Goal: Transaction & Acquisition: Purchase product/service

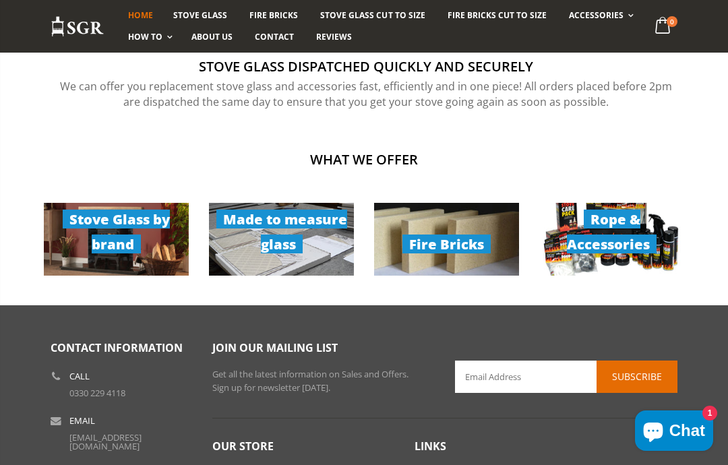
scroll to position [872, 0]
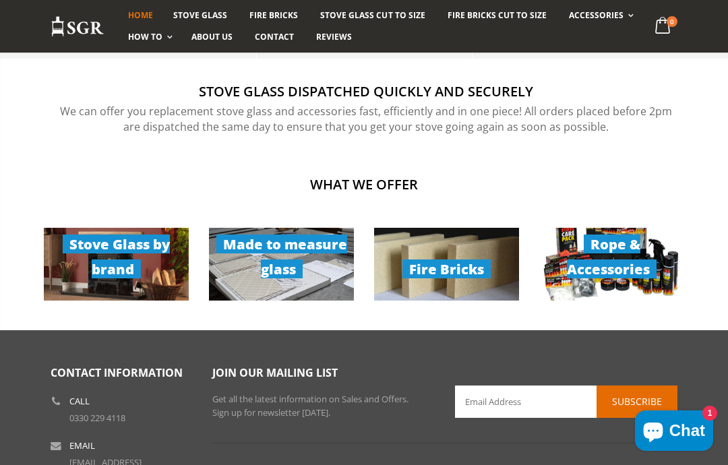
click at [301, 263] on link "Made to measure glass" at bounding box center [281, 264] width 145 height 73
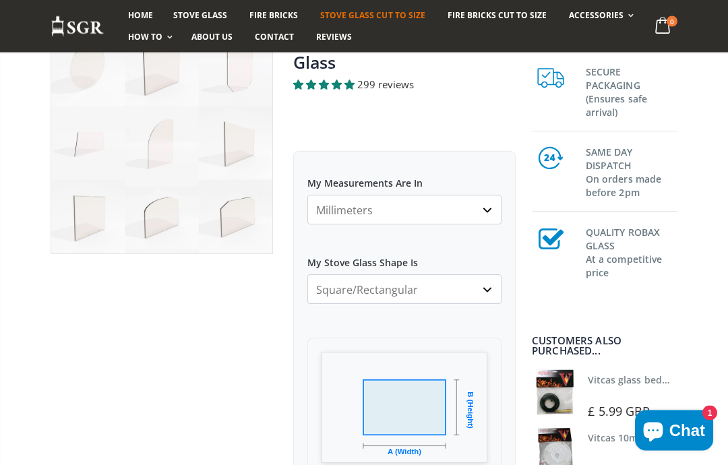
scroll to position [160, 0]
click at [496, 207] on select "Millimeters Centimeters Inches" at bounding box center [404, 209] width 194 height 30
select select "cm"
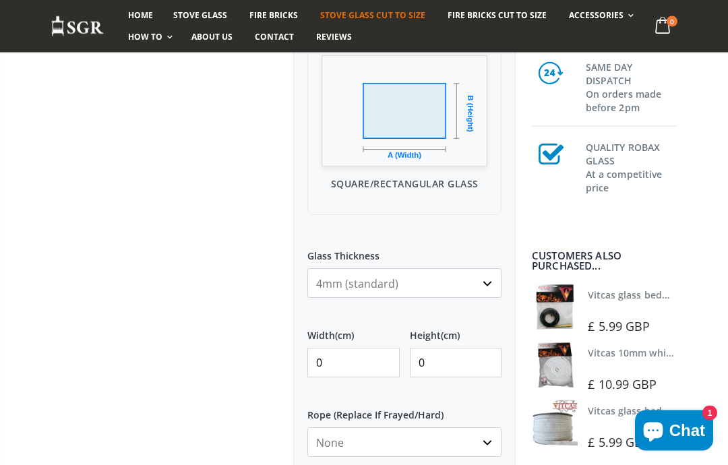
scroll to position [456, 0]
click at [374, 362] on input "0" at bounding box center [353, 363] width 92 height 30
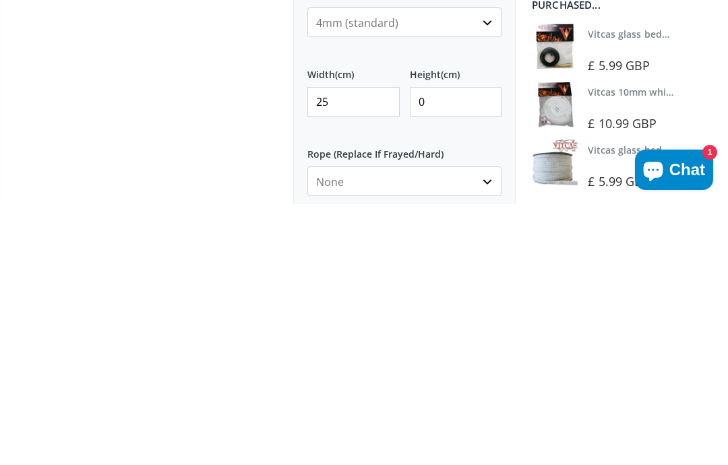
type input "25"
click at [469, 348] on input "0" at bounding box center [456, 363] width 92 height 30
type input "17"
click at [493, 137] on div "My Measurements Are In Millimeters Centimeters Inches For inches, please enter …" at bounding box center [404, 288] width 222 height 868
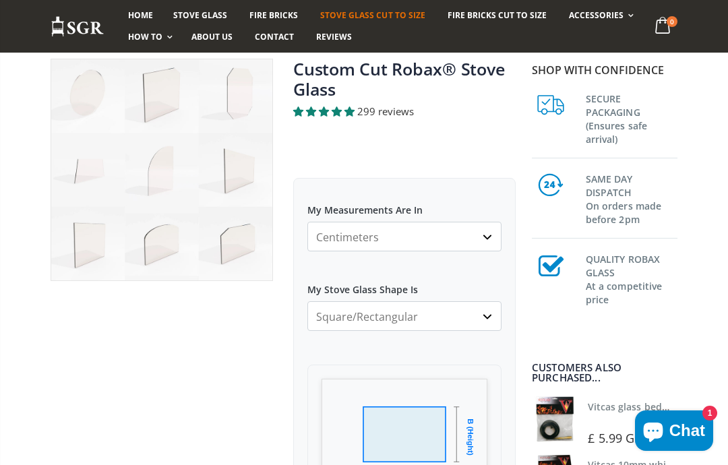
scroll to position [131, 0]
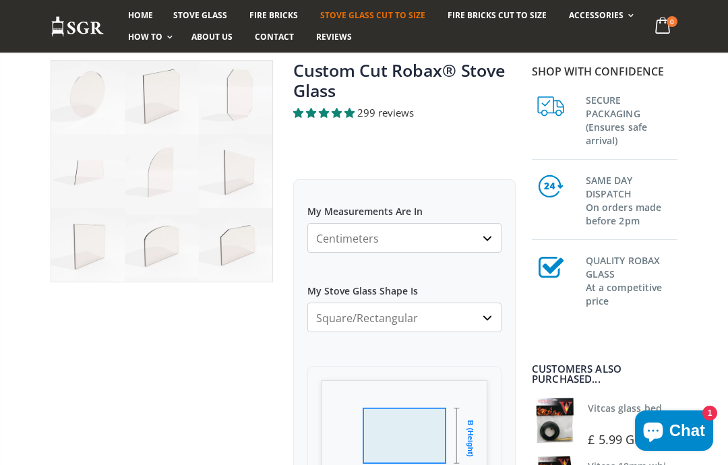
click at [639, 70] on link "Fittting Materials" at bounding box center [637, 68] width 138 height 24
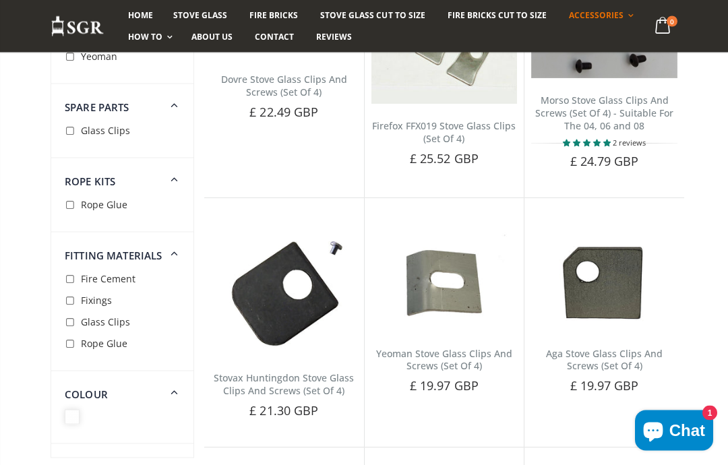
scroll to position [856, 0]
